Goal: Task Accomplishment & Management: Manage account settings

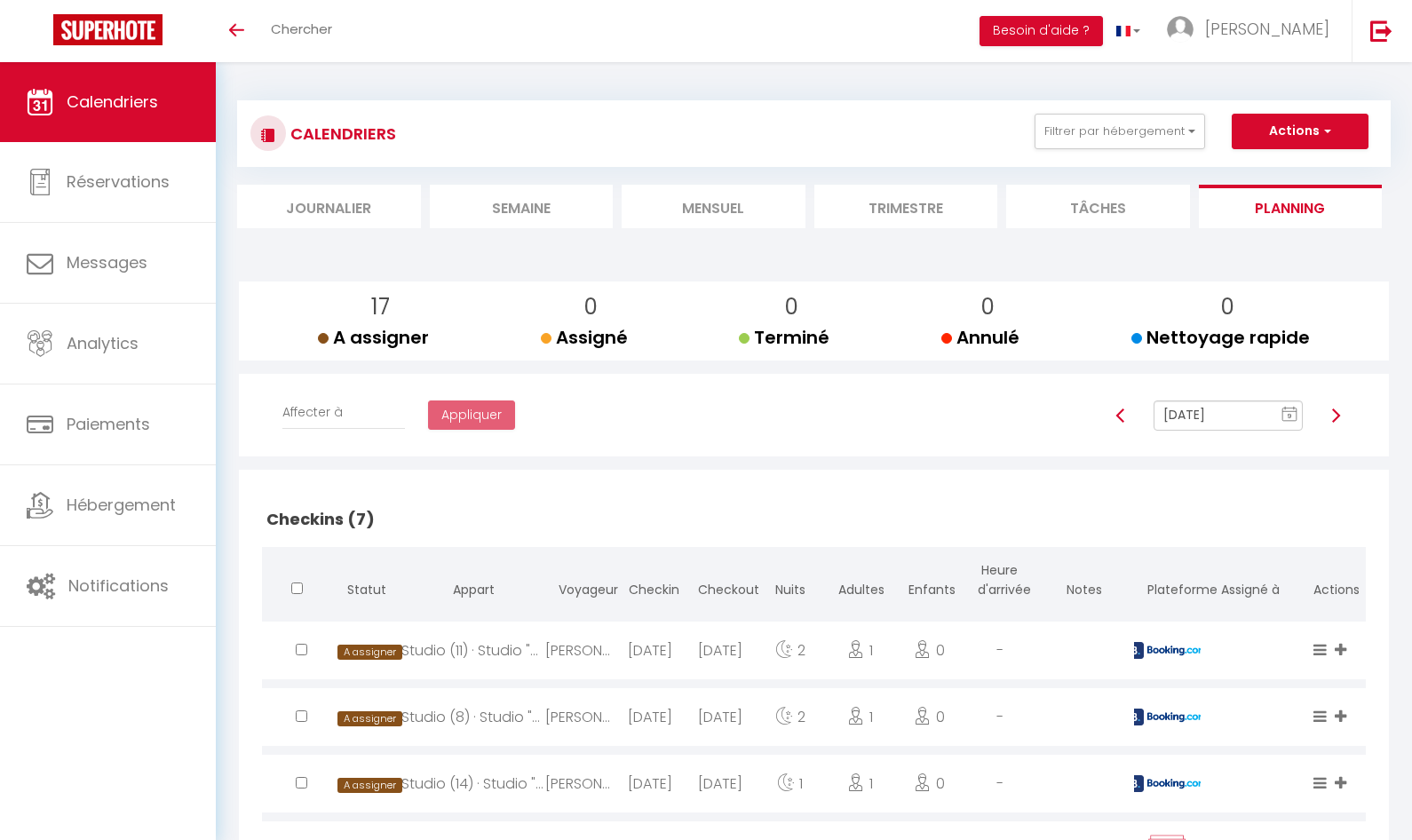
select select "0"
click at [1119, 416] on img at bounding box center [1121, 416] width 14 height 14
type input "[DATE]"
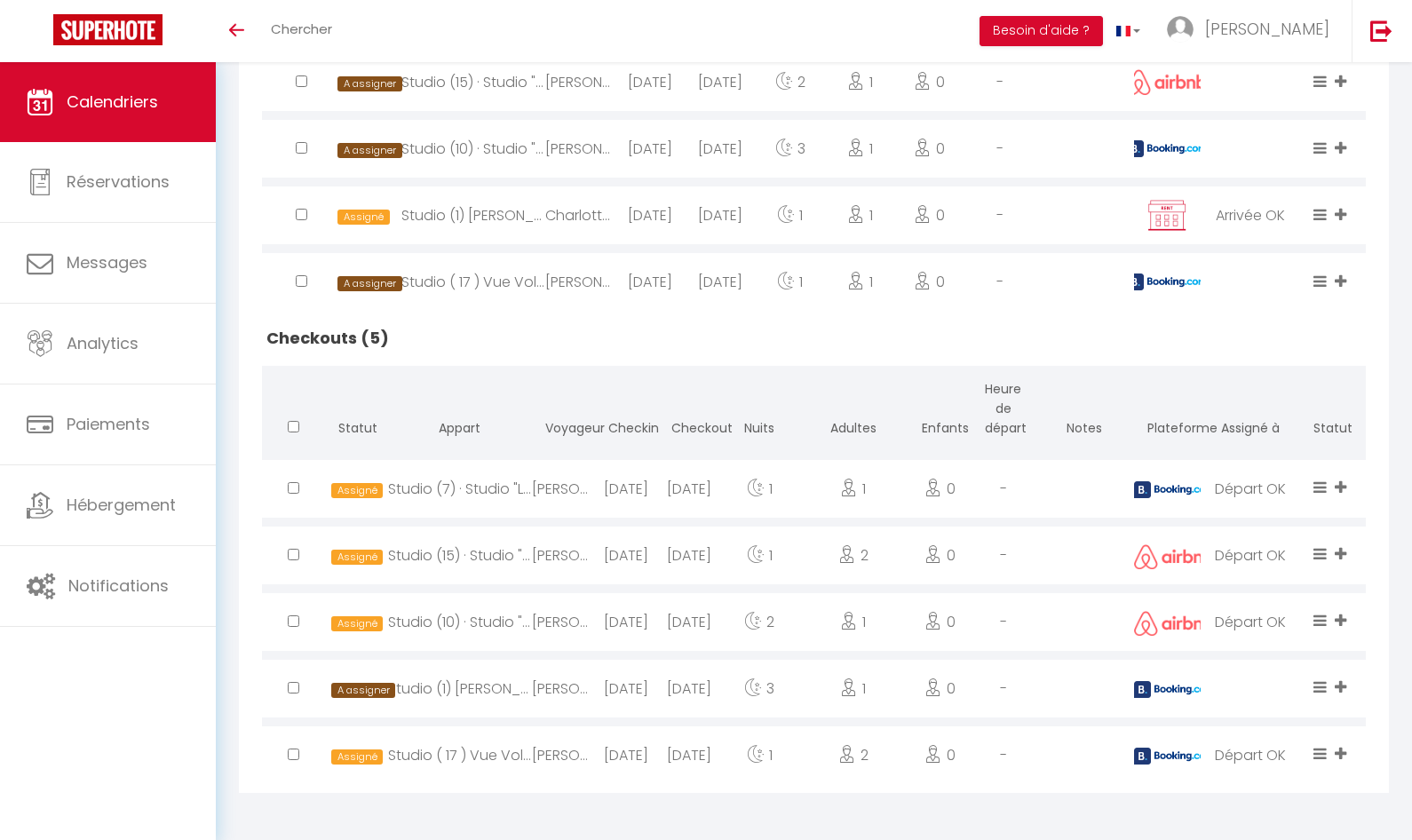
scroll to position [634, 0]
click at [591, 690] on div "[PERSON_NAME]" at bounding box center [564, 688] width 63 height 58
select select "17968"
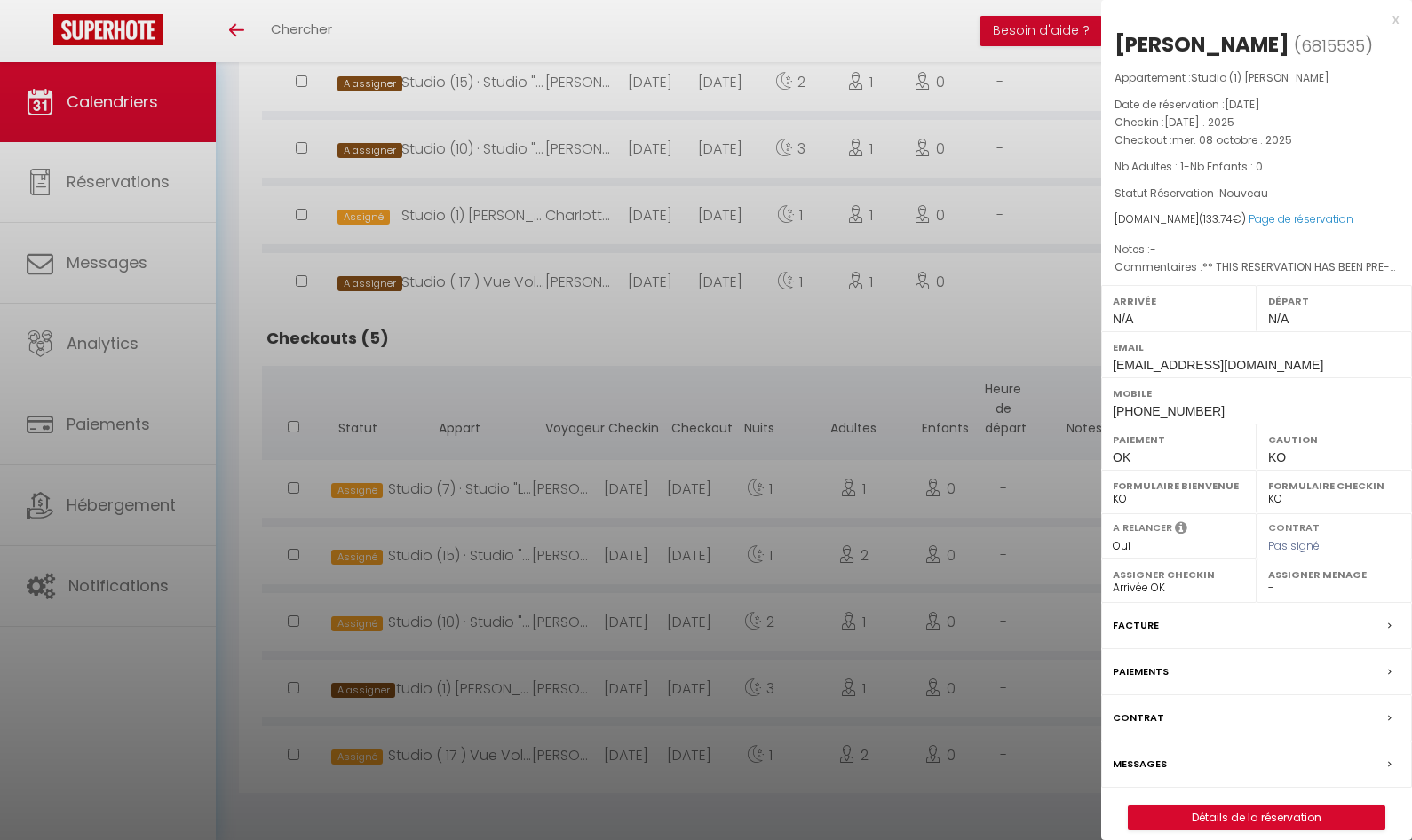
click at [1141, 631] on label "Facture" at bounding box center [1136, 625] width 46 height 19
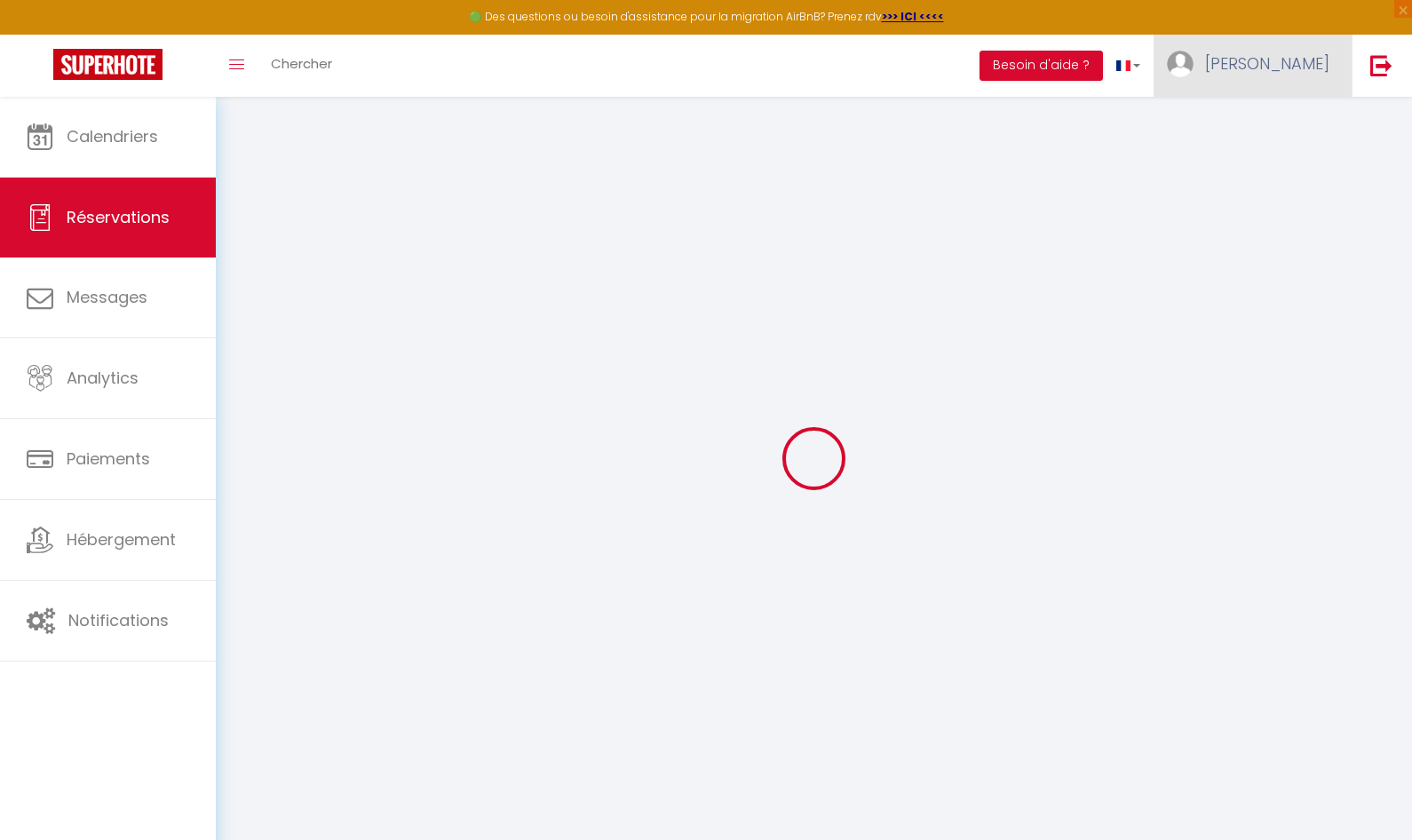
select select "cleaning"
select select "taxes"
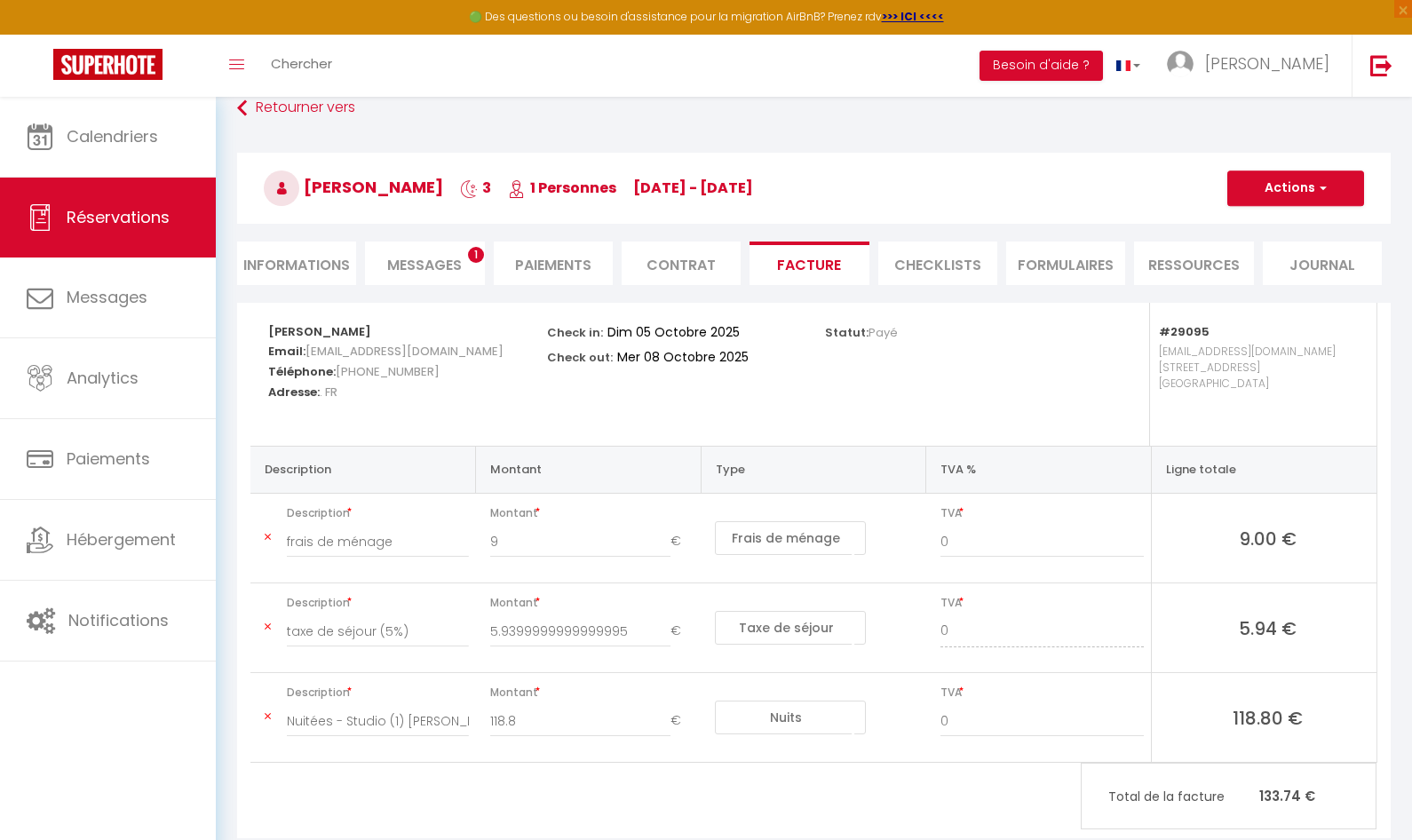
scroll to position [97, 0]
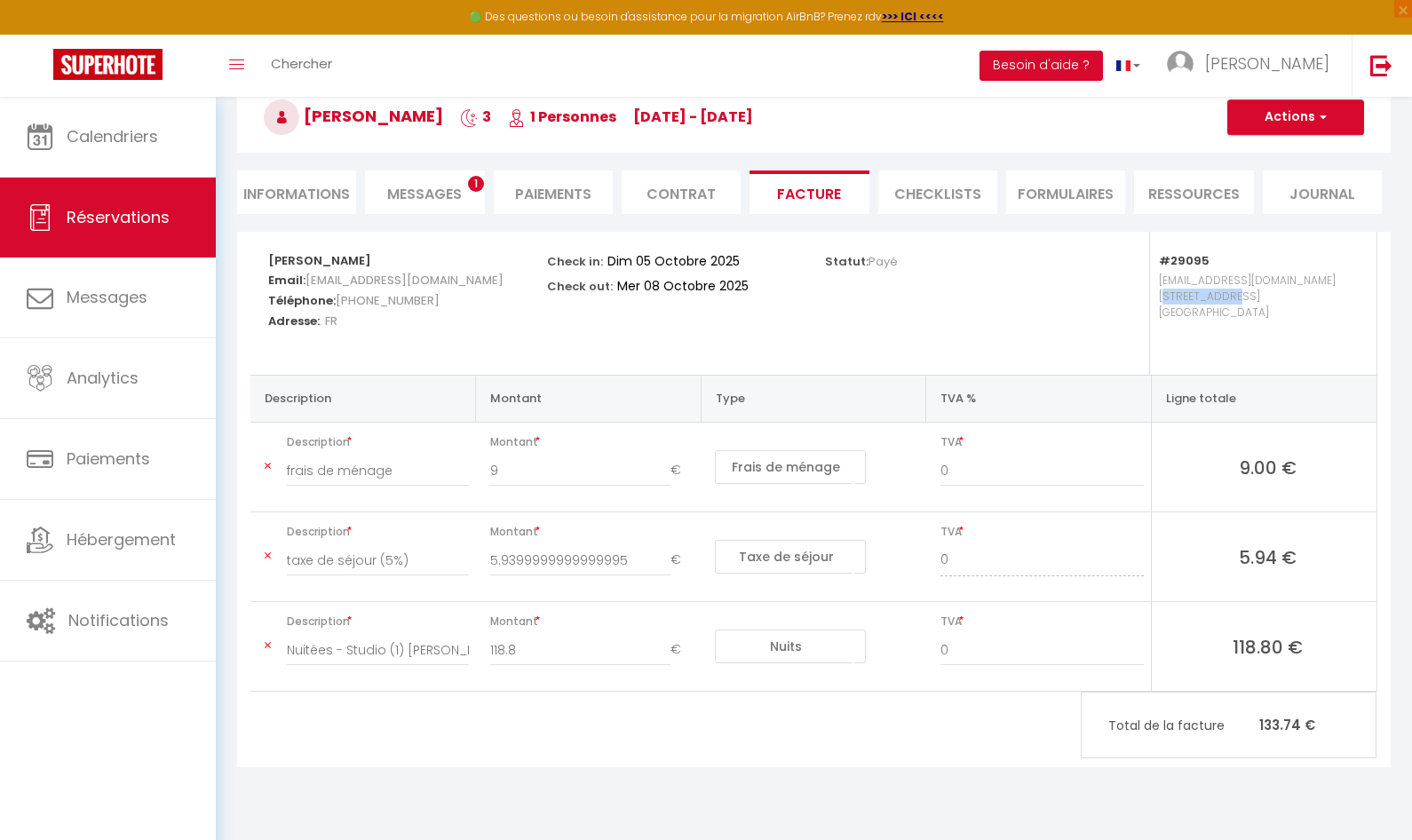
drag, startPoint x: 1223, startPoint y: 298, endPoint x: 1151, endPoint y: 298, distance: 72.0
click at [1151, 298] on div "#29095 [EMAIL_ADDRESS][DOMAIN_NAME] [STREET_ADDRESS]" at bounding box center [1231, 303] width 279 height 143
copy p "[STREET_ADDRESS]"
click at [325, 197] on li "Informations" at bounding box center [296, 192] width 119 height 44
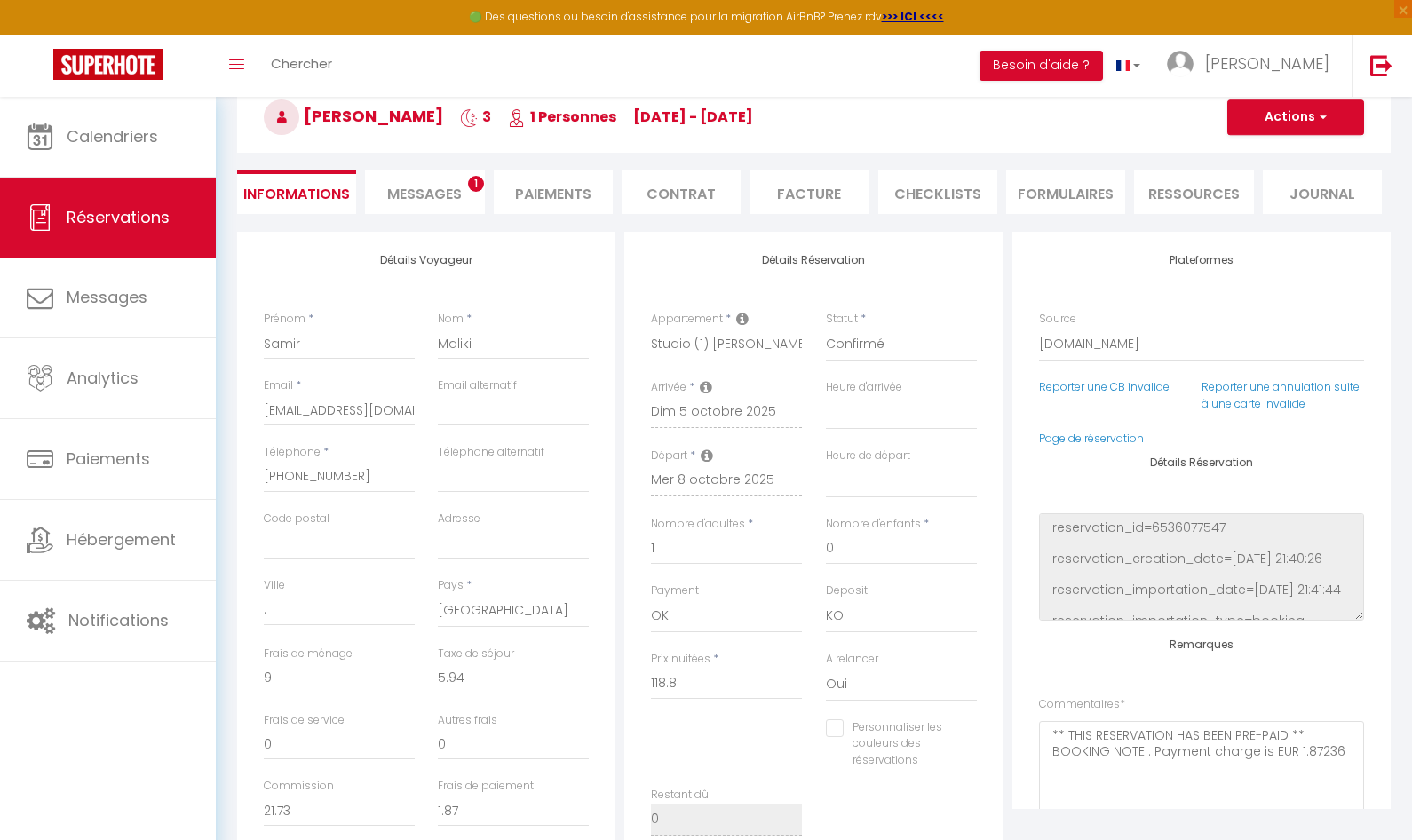
select select
click at [801, 190] on li "Facture" at bounding box center [809, 192] width 119 height 44
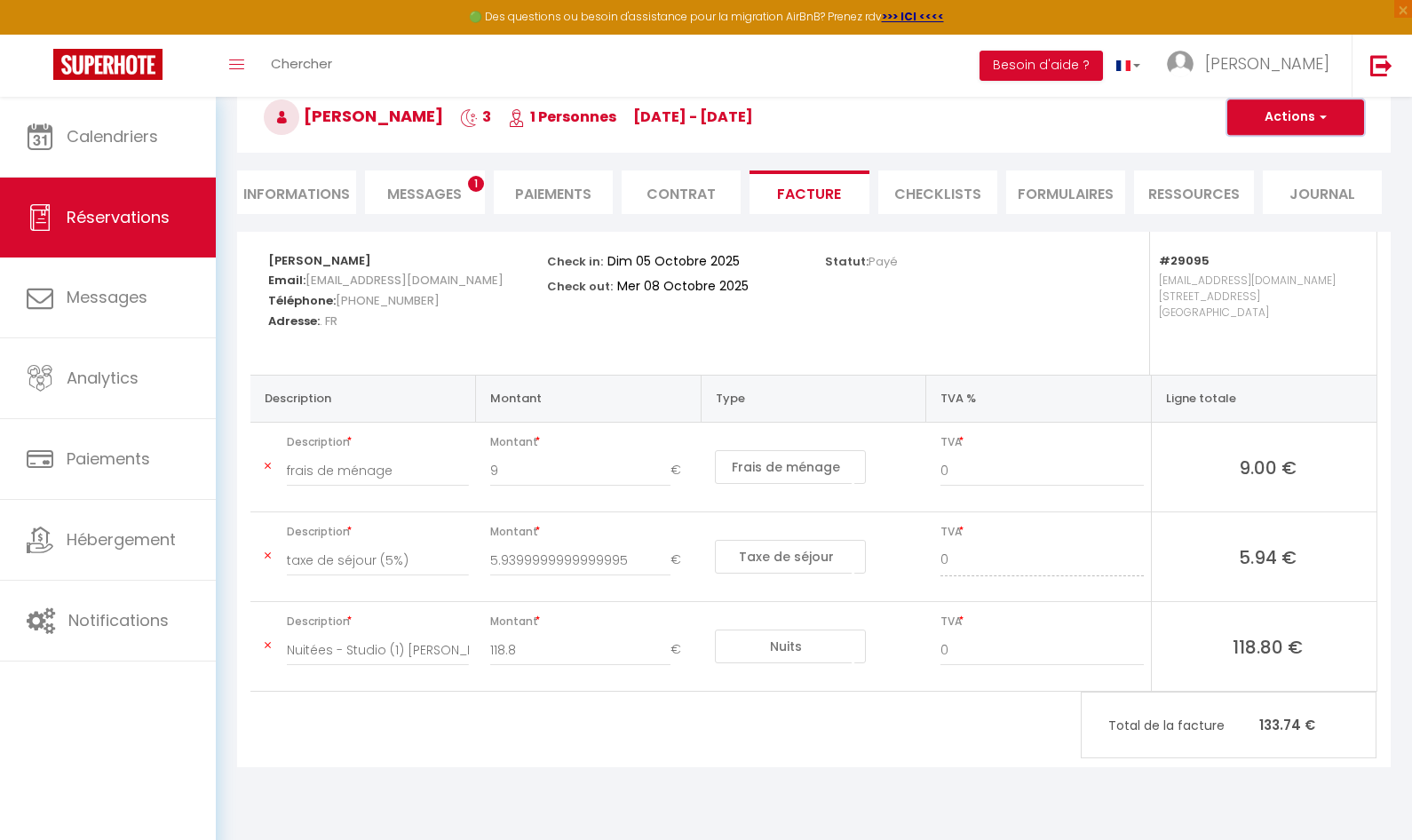
click at [1350, 106] on button "Actions" at bounding box center [1296, 117] width 137 height 36
click at [1298, 174] on link "Aperçu et éditer" at bounding box center [1283, 180] width 150 height 23
